Goal: Task Accomplishment & Management: Complete application form

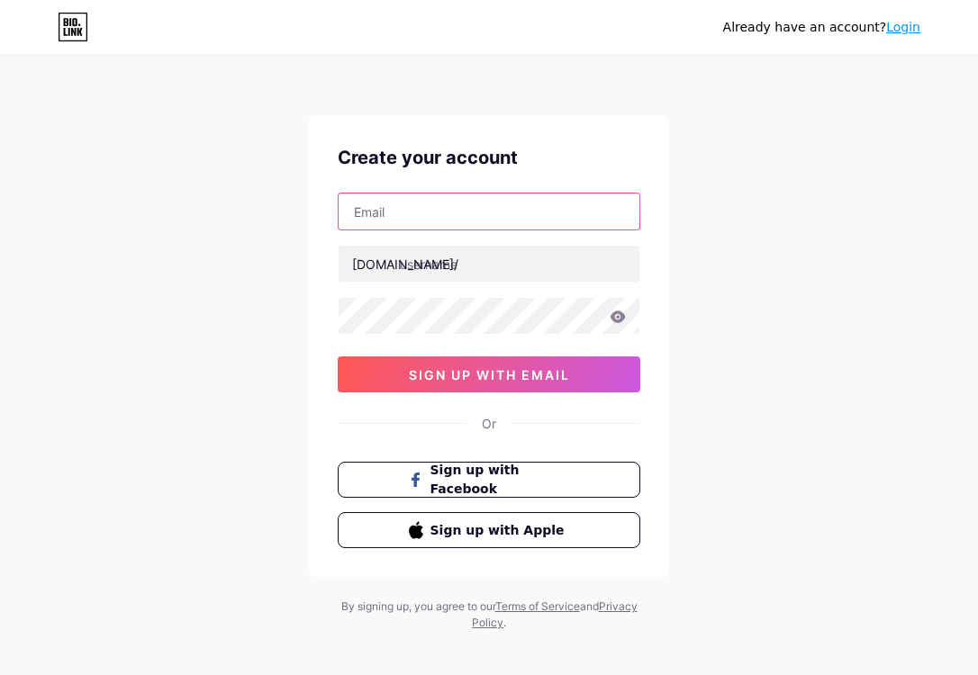
click at [422, 213] on input "text" at bounding box center [488, 212] width 301 height 36
click at [399, 218] on input "text" at bounding box center [488, 212] width 301 height 36
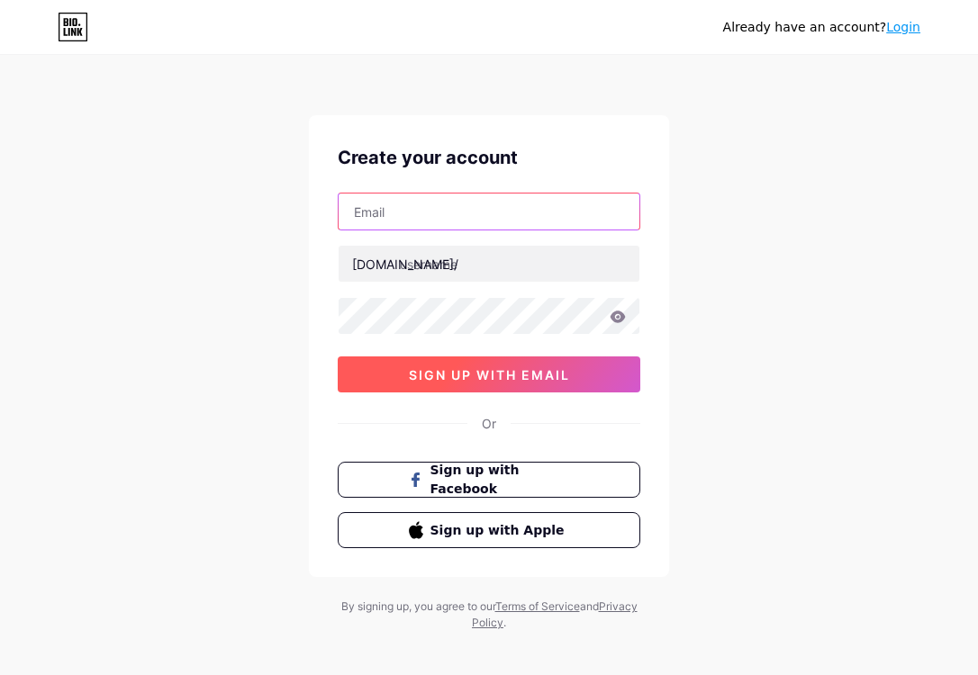
paste input "bayupratama756694@gmail.com"
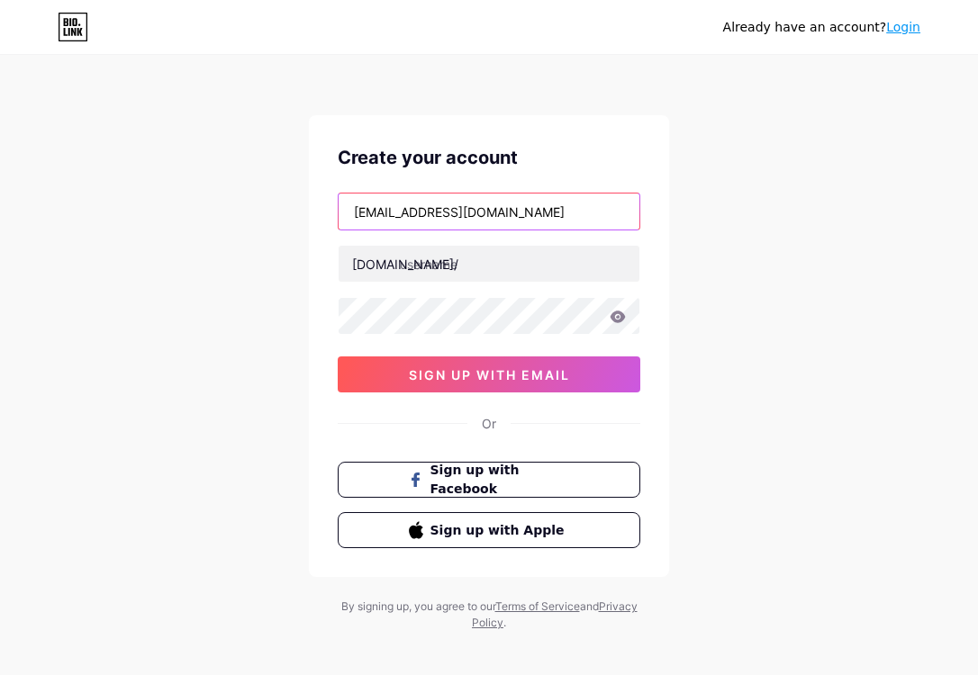
type input "bayupratama756694@gmail.com"
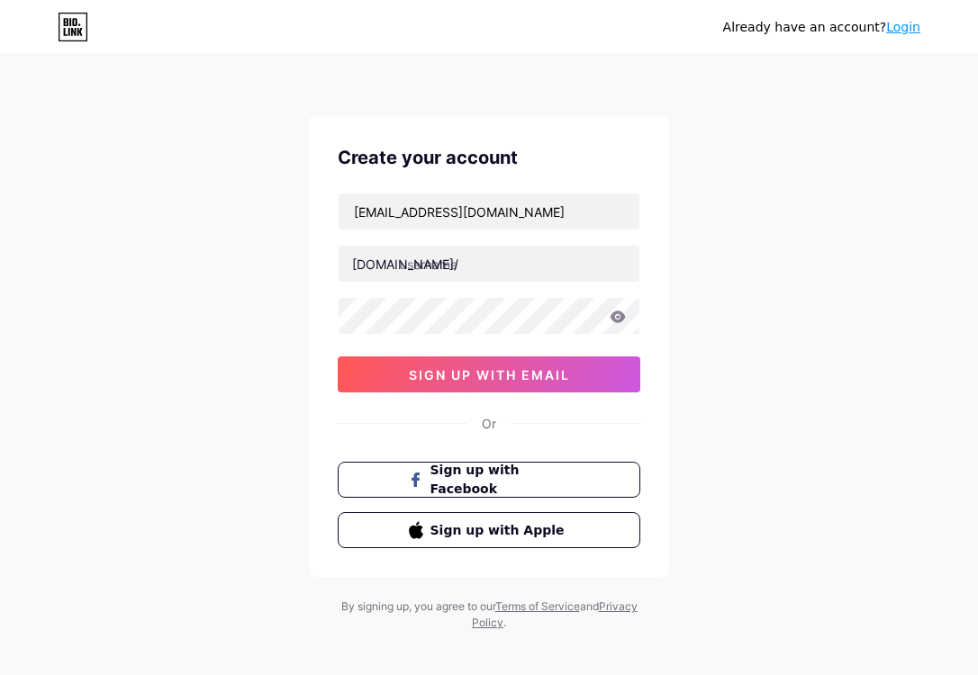
click at [621, 319] on icon at bounding box center [617, 317] width 15 height 12
click at [614, 316] on icon at bounding box center [617, 317] width 15 height 12
click at [478, 265] on input "text" at bounding box center [488, 264] width 301 height 36
click at [457, 260] on input "bandungtotovip" at bounding box center [488, 264] width 301 height 36
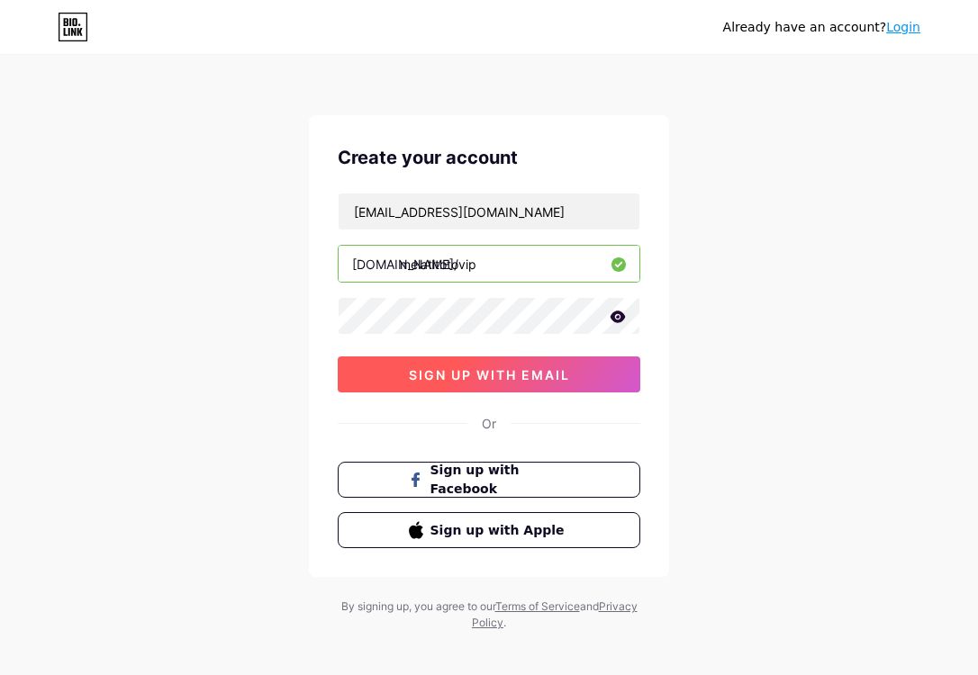
type input "melatitotovip"
click at [570, 378] on span "sign up with email" at bounding box center [489, 374] width 161 height 15
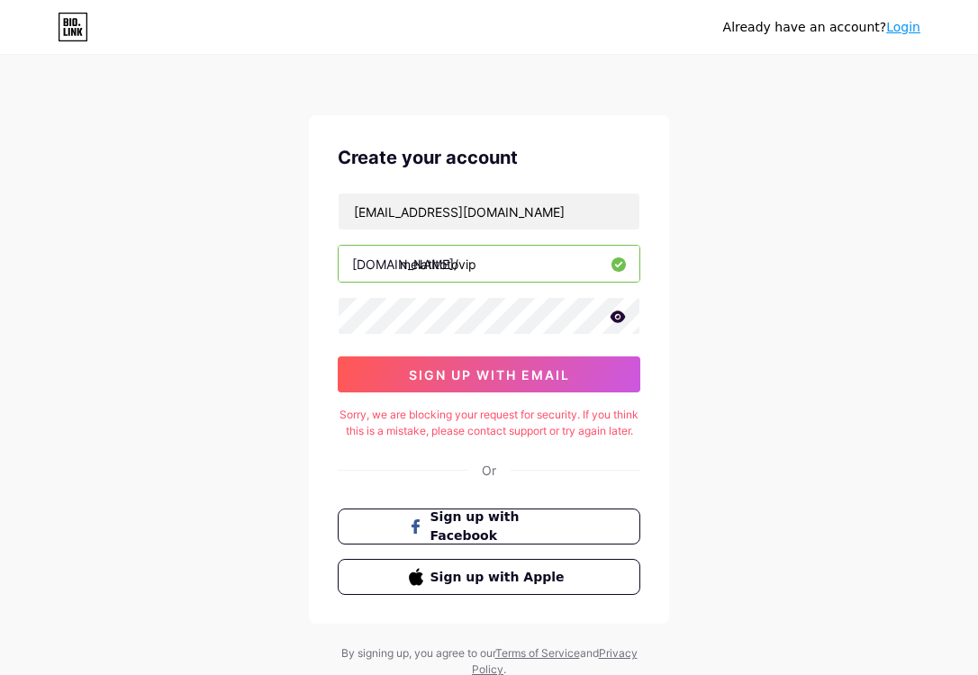
click at [355, 412] on div "Sorry, we are blocking your request for security. If you think this is a mistak…" at bounding box center [489, 423] width 302 height 32
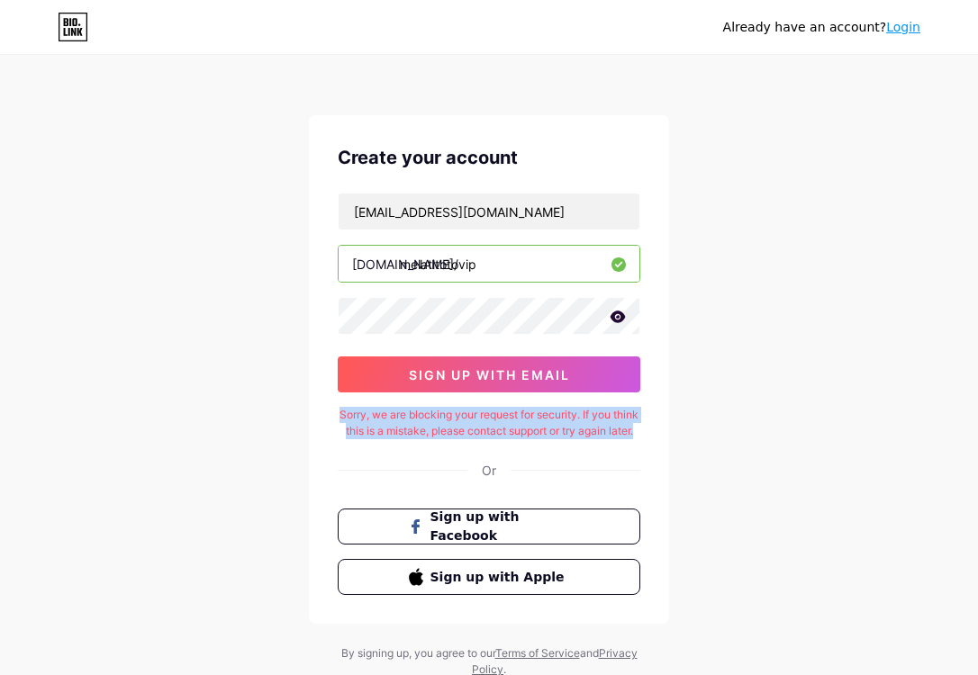
drag, startPoint x: 355, startPoint y: 412, endPoint x: 519, endPoint y: 439, distance: 166.9
click at [519, 439] on div "Sorry, we are blocking your request for security. If you think this is a mistak…" at bounding box center [489, 423] width 302 height 32
copy div "Sorry, we are blocking your request for security. If you think this is a mistak…"
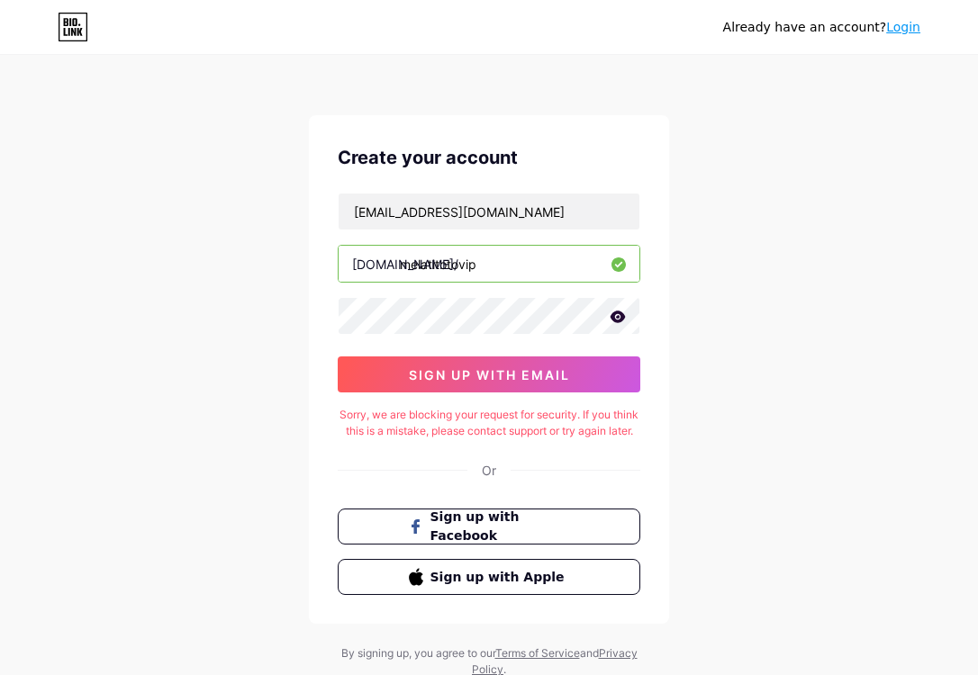
click at [766, 329] on div "Already have an account? Login Create your account bayupratama756694@gmail.com …" at bounding box center [489, 367] width 978 height 735
click at [356, 95] on div "Already have an account? Login Create your account bayupratama756694@gmail.com …" at bounding box center [489, 367] width 978 height 735
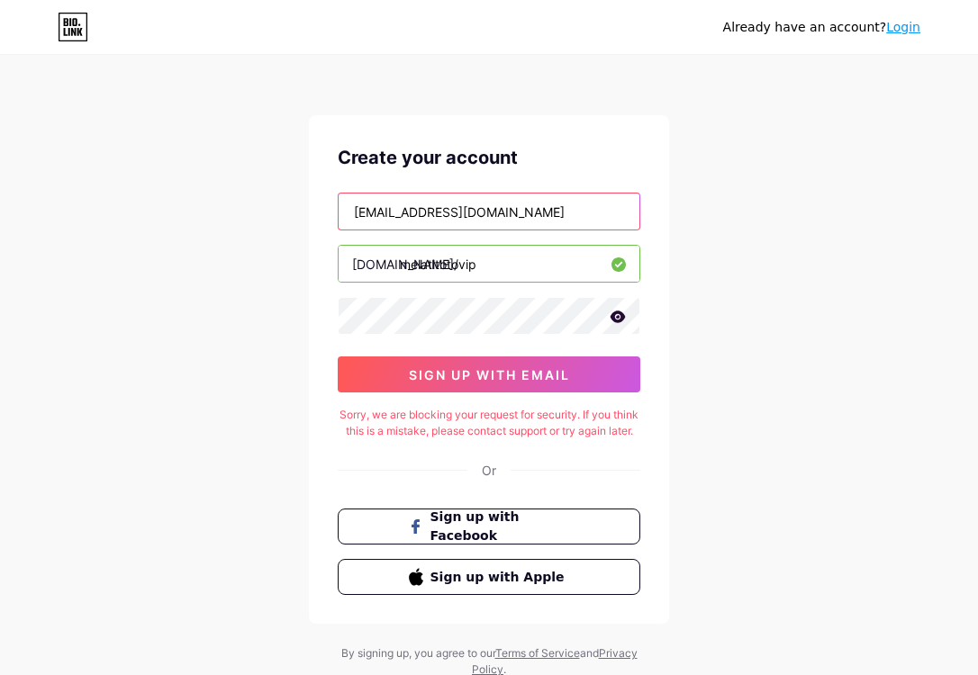
click at [573, 212] on input "bayupratama756694@gmail.com" at bounding box center [488, 212] width 301 height 36
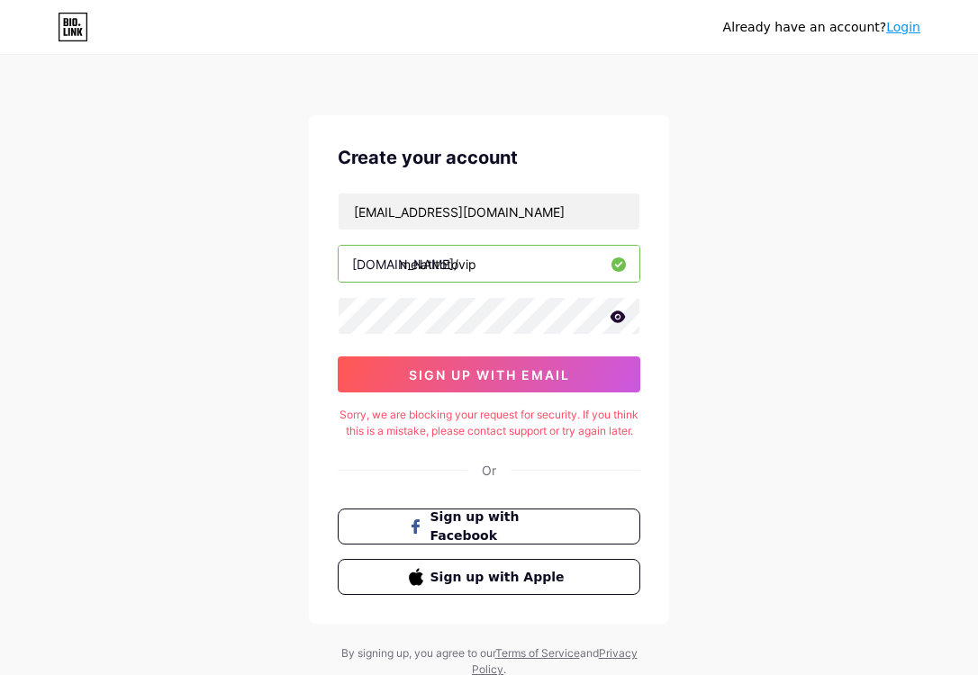
click at [717, 194] on div "Already have an account? Login Create your account bayupratama756694@gmail.com …" at bounding box center [489, 367] width 978 height 735
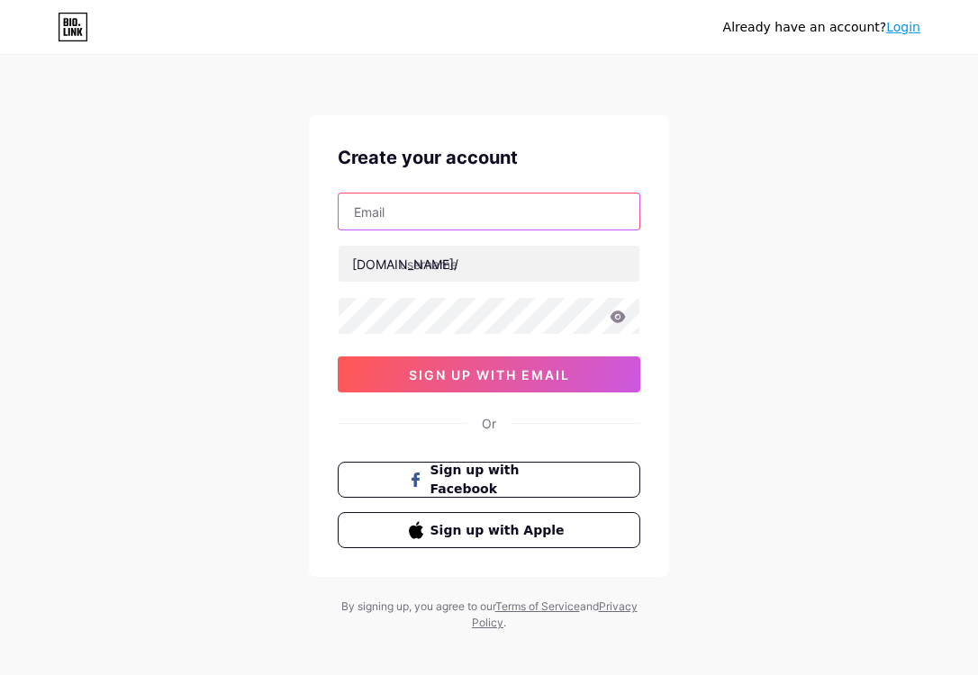
click at [559, 209] on input "text" at bounding box center [488, 212] width 301 height 36
paste input "bayupratama756694@gmail.com"
type input "bayupratama756694@gmail.com"
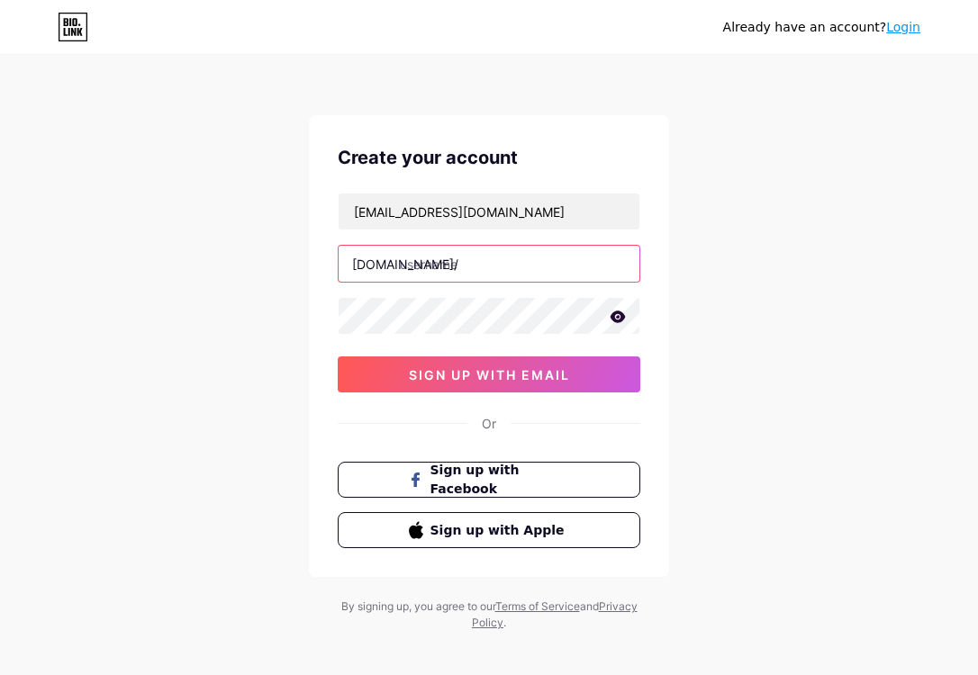
click at [463, 266] on input "text" at bounding box center [488, 264] width 301 height 36
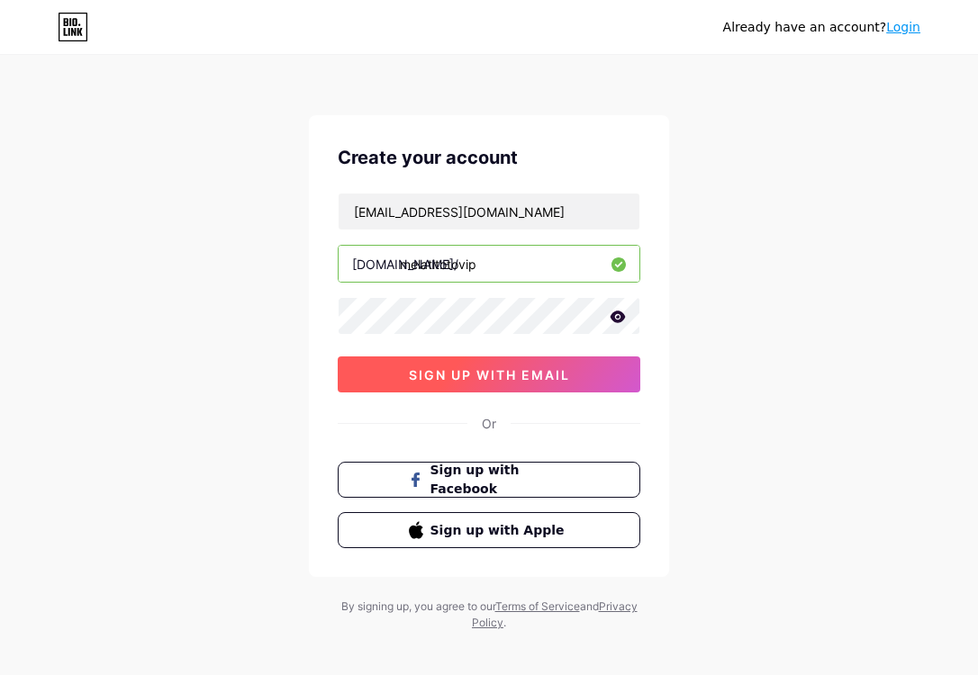
type input "melatitotovip"
click at [486, 372] on span "sign up with email" at bounding box center [489, 374] width 161 height 15
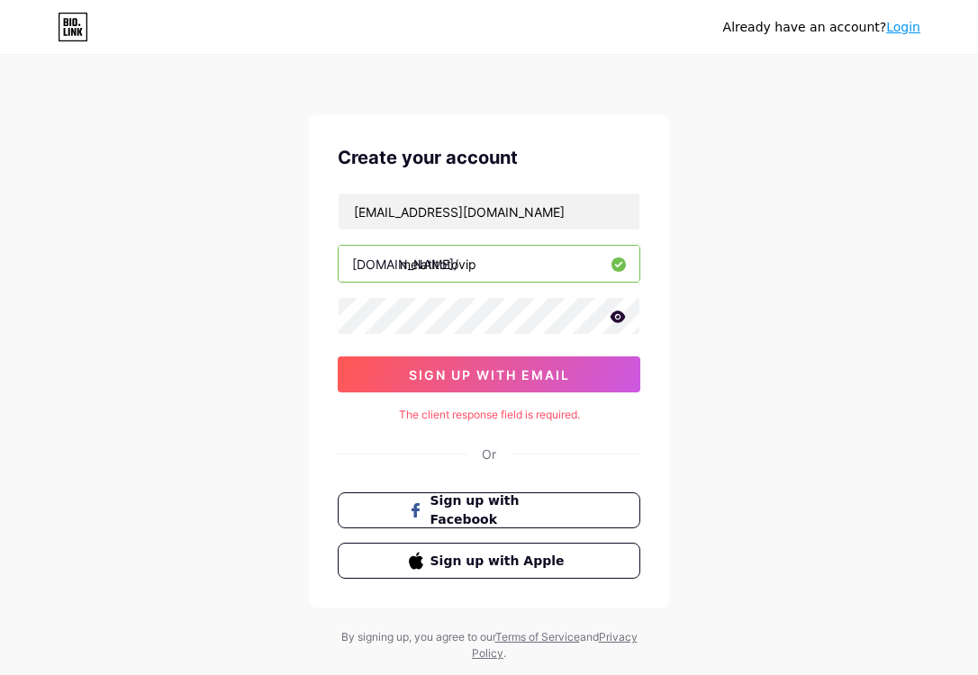
click at [532, 269] on input "melatitotovip" at bounding box center [488, 264] width 301 height 36
click at [622, 316] on icon at bounding box center [617, 317] width 15 height 12
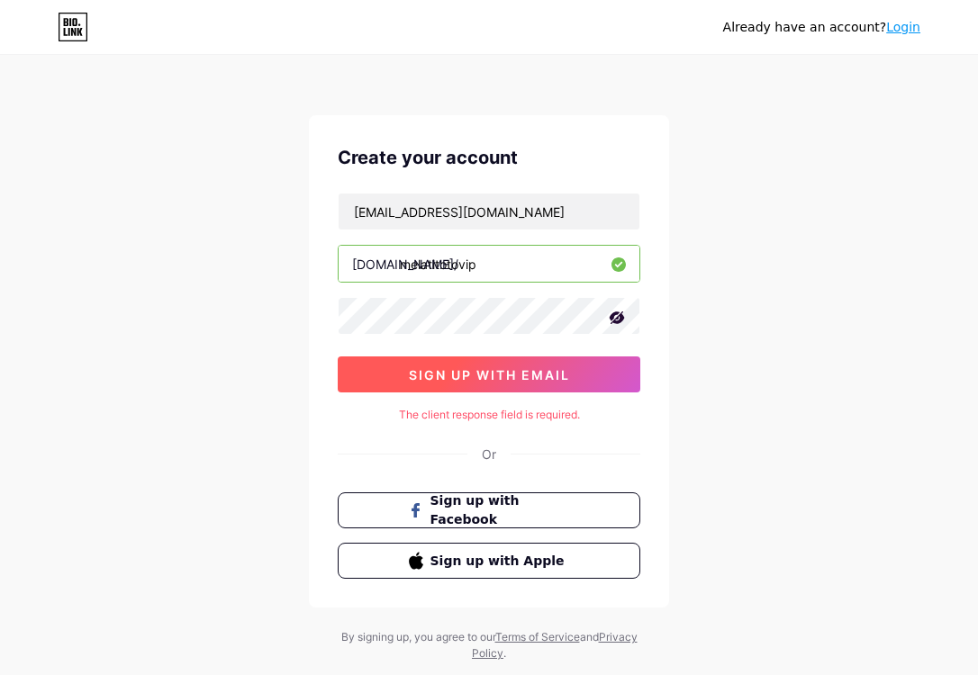
click at [504, 376] on span "sign up with email" at bounding box center [489, 374] width 161 height 15
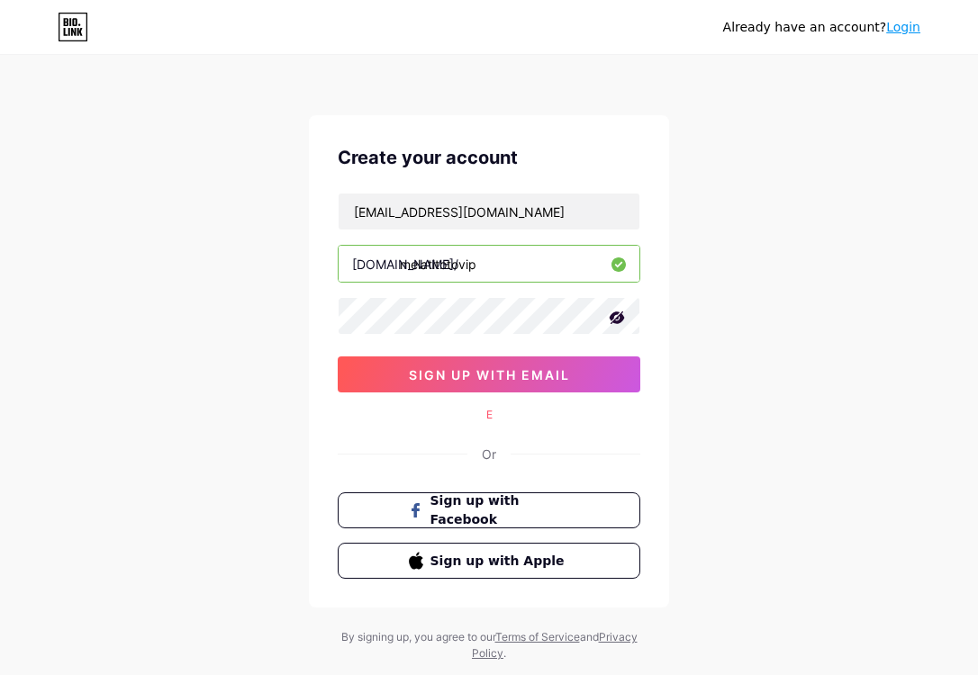
click at [620, 320] on icon at bounding box center [616, 317] width 15 height 13
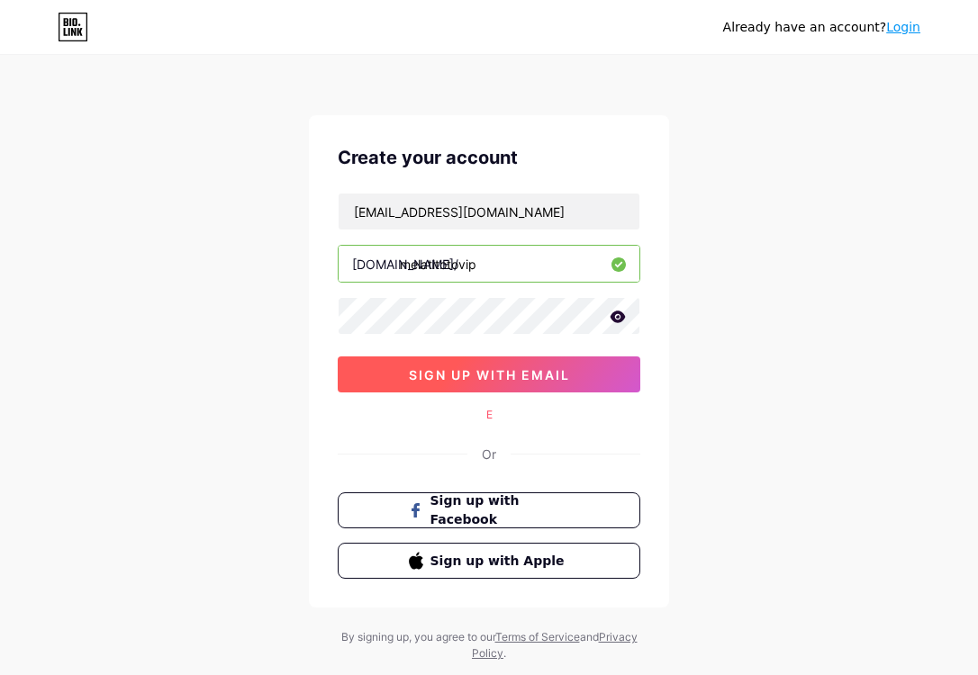
click at [538, 371] on span "sign up with email" at bounding box center [489, 374] width 161 height 15
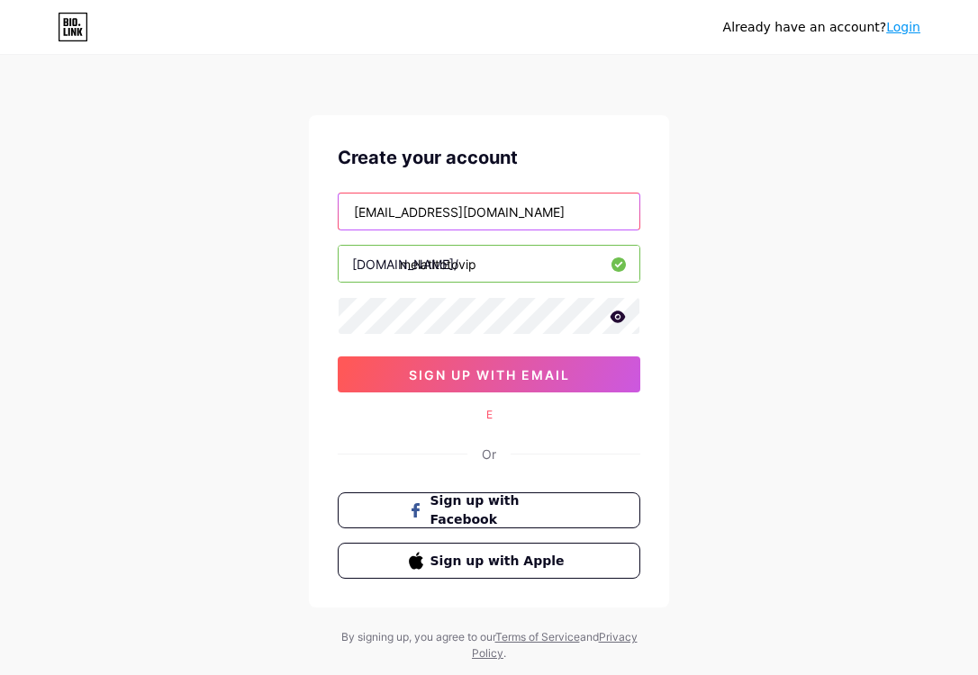
click at [611, 226] on input "bayupratama756694@gmail.com" at bounding box center [488, 212] width 301 height 36
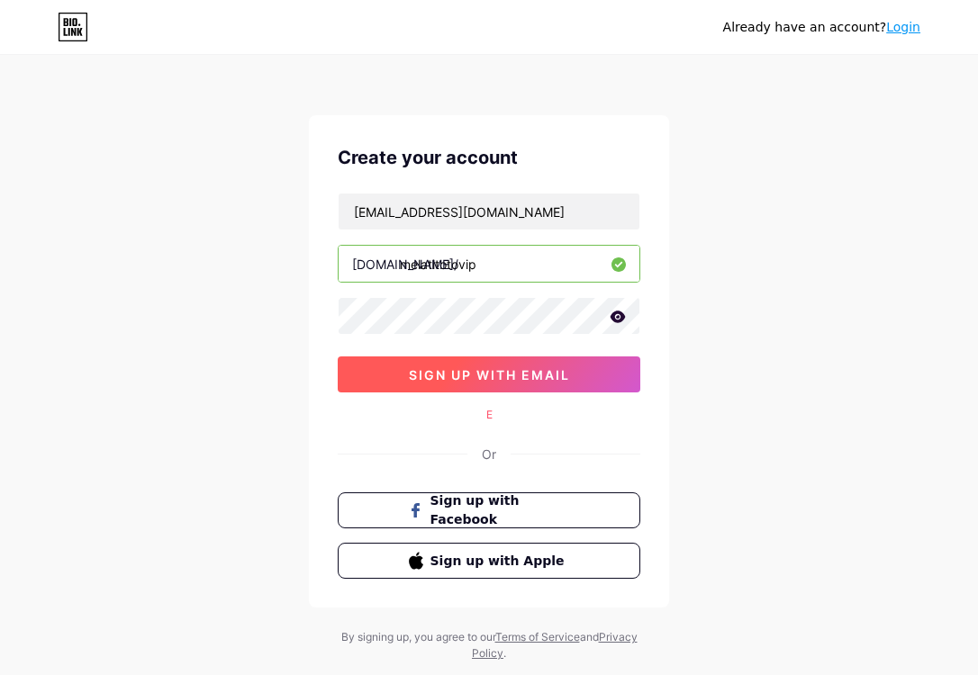
click at [513, 371] on span "sign up with email" at bounding box center [489, 374] width 161 height 15
click at [338, 356] on button "sign up with email" at bounding box center [489, 374] width 302 height 36
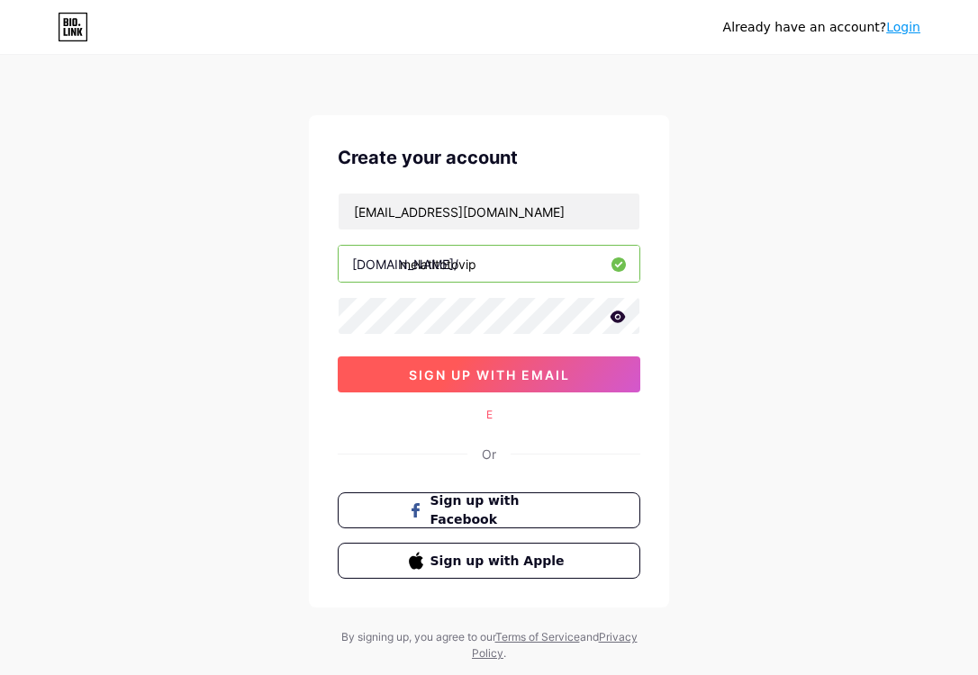
click at [569, 392] on div "Create your account bayupratama756694@gmail.com bio.link/ melatitotovip sign up…" at bounding box center [489, 361] width 360 height 492
click at [561, 379] on span "sign up with email" at bounding box center [489, 374] width 161 height 15
click at [557, 377] on span "sign up with email" at bounding box center [489, 374] width 161 height 15
